Goal: Information Seeking & Learning: Learn about a topic

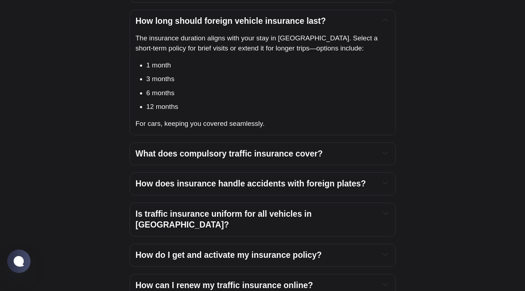
scroll to position [1577, 0]
click at [360, 148] on h4 "What does compulsory traffic insurance cover?" at bounding box center [255, 153] width 239 height 11
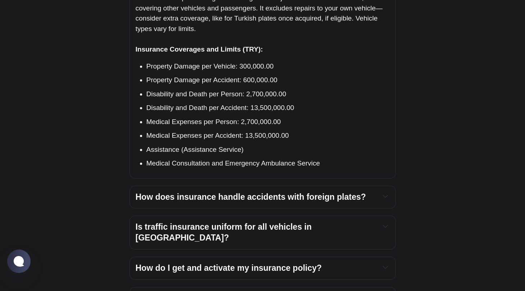
scroll to position [1750, 0]
click at [357, 221] on h4 "Is traffic insurance uniform for all vehicles in Turkey?" at bounding box center [255, 232] width 239 height 22
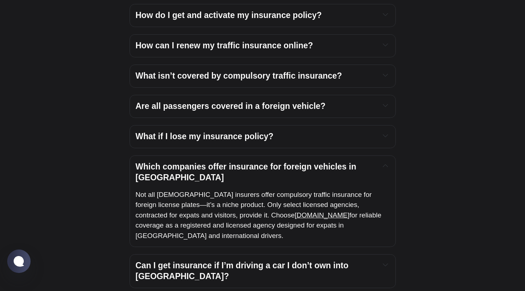
scroll to position [2030, 0]
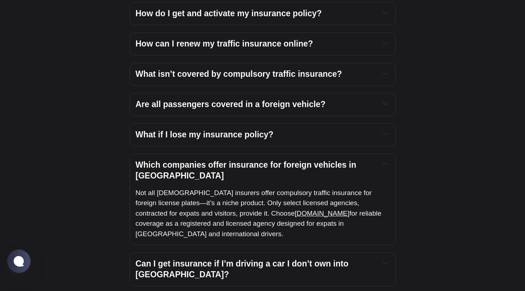
click at [150, 130] on span "What if I lose my insurance policy?" at bounding box center [205, 134] width 138 height 9
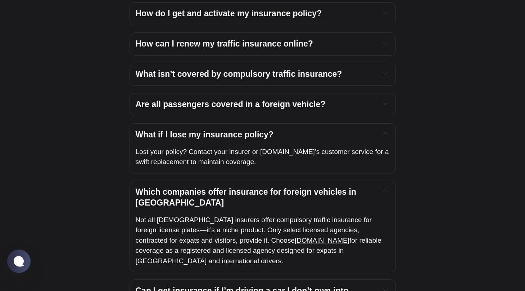
click at [150, 130] on span "What if I lose my insurance policy?" at bounding box center [205, 134] width 138 height 9
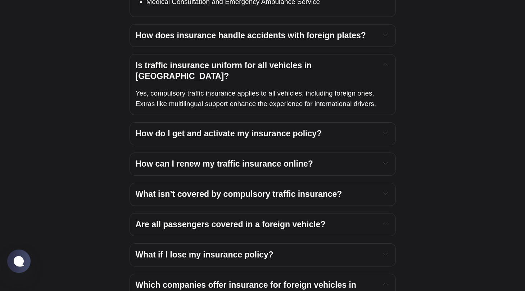
scroll to position [1936, 0]
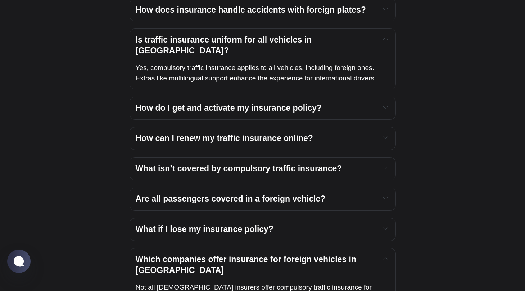
click at [145, 103] on span "How do I get and activate my insurance policy?" at bounding box center [229, 107] width 187 height 9
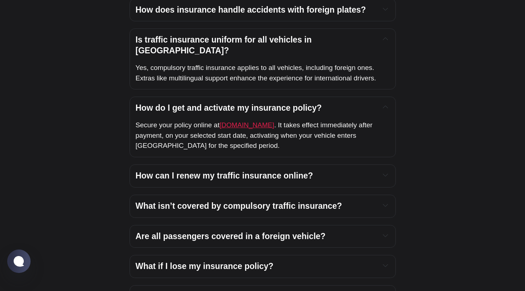
click at [230, 121] on span "Ikamet.com" at bounding box center [247, 125] width 55 height 8
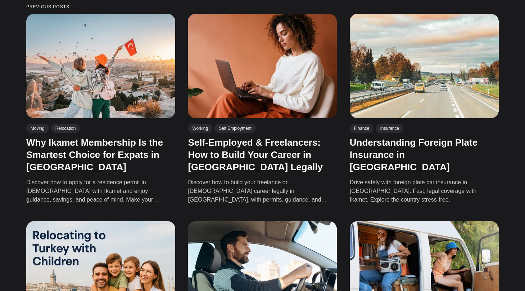
scroll to position [1017, 0]
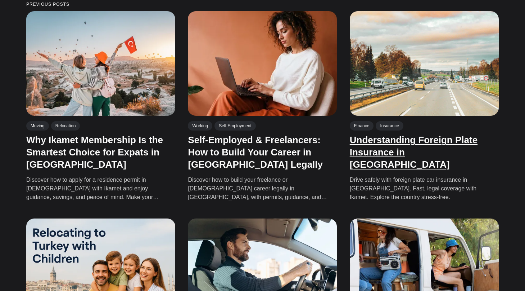
click at [386, 134] on link "Understanding Foreign Plate Insurance in [GEOGRAPHIC_DATA]" at bounding box center [414, 151] width 128 height 35
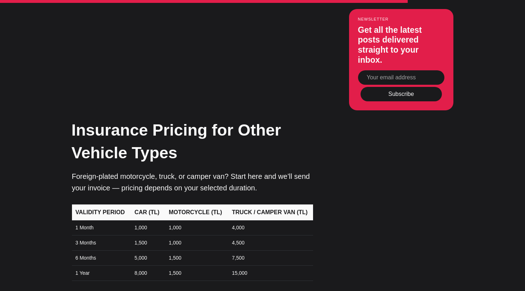
scroll to position [3013, 0]
